Goal: Task Accomplishment & Management: Manage account settings

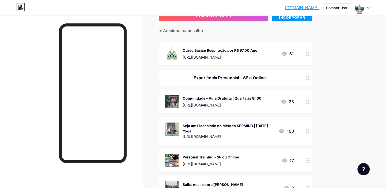
scroll to position [40, 0]
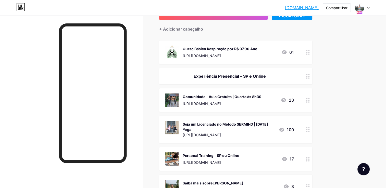
click at [308, 130] on div at bounding box center [308, 129] width 9 height 27
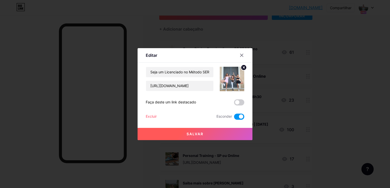
click at [236, 117] on span at bounding box center [239, 117] width 10 height 6
click at [234, 118] on input "checkbox" at bounding box center [234, 118] width 0 height 0
click at [207, 136] on button "Salvar" at bounding box center [195, 134] width 115 height 12
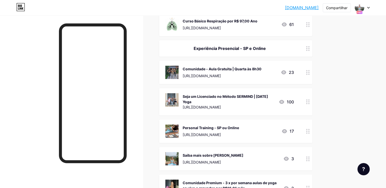
scroll to position [69, 0]
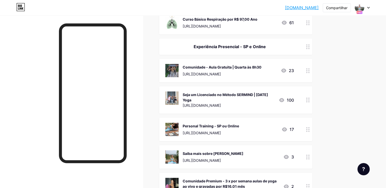
click at [308, 127] on icon at bounding box center [308, 129] width 4 height 5
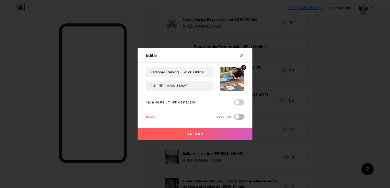
click at [235, 118] on span at bounding box center [239, 117] width 10 height 6
click at [234, 118] on input "checkbox" at bounding box center [234, 118] width 0 height 0
click at [202, 134] on span "Salvar" at bounding box center [195, 134] width 17 height 4
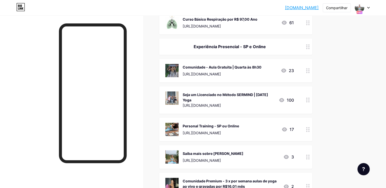
click at [306, 99] on div at bounding box center [308, 100] width 9 height 27
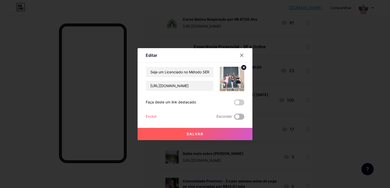
click at [243, 117] on span at bounding box center [239, 117] width 10 height 6
click at [234, 118] on input "checkbox" at bounding box center [234, 118] width 0 height 0
click at [201, 134] on span "Salvar" at bounding box center [195, 134] width 17 height 4
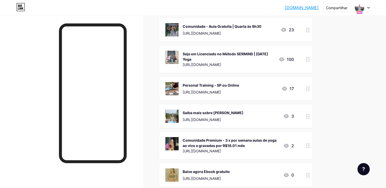
scroll to position [111, 0]
